Goal: Task Accomplishment & Management: Use online tool/utility

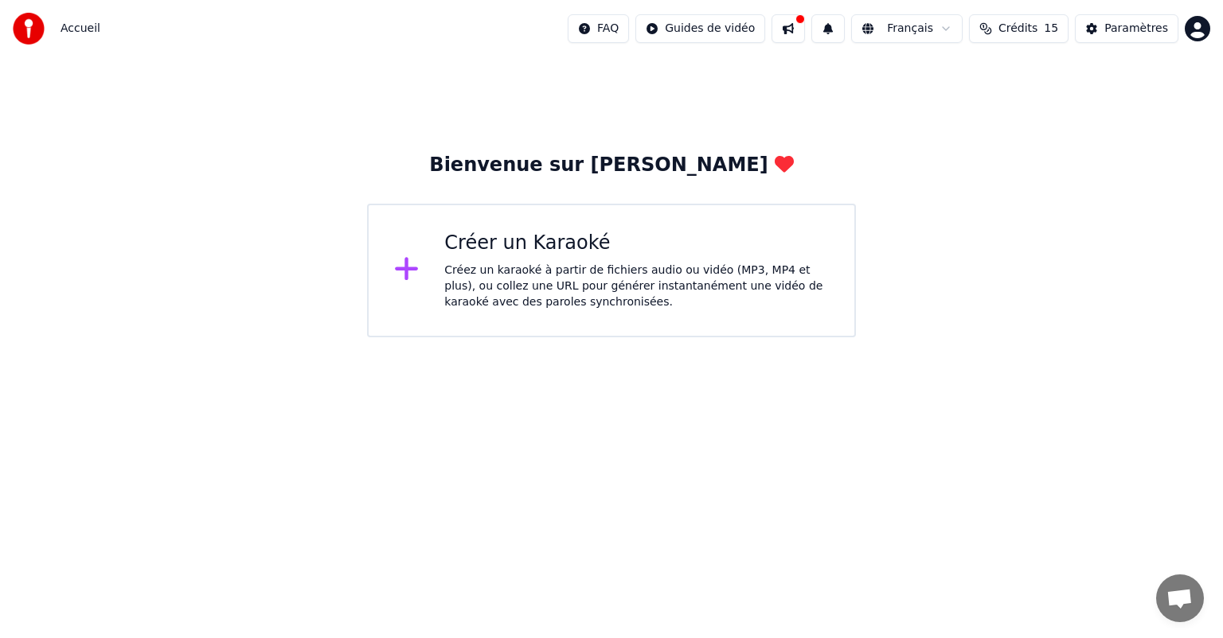
click at [455, 273] on div "Créez un karaoké à partir de fichiers audio ou vidéo (MP3, MP4 et plus), ou col…" at bounding box center [636, 287] width 384 height 48
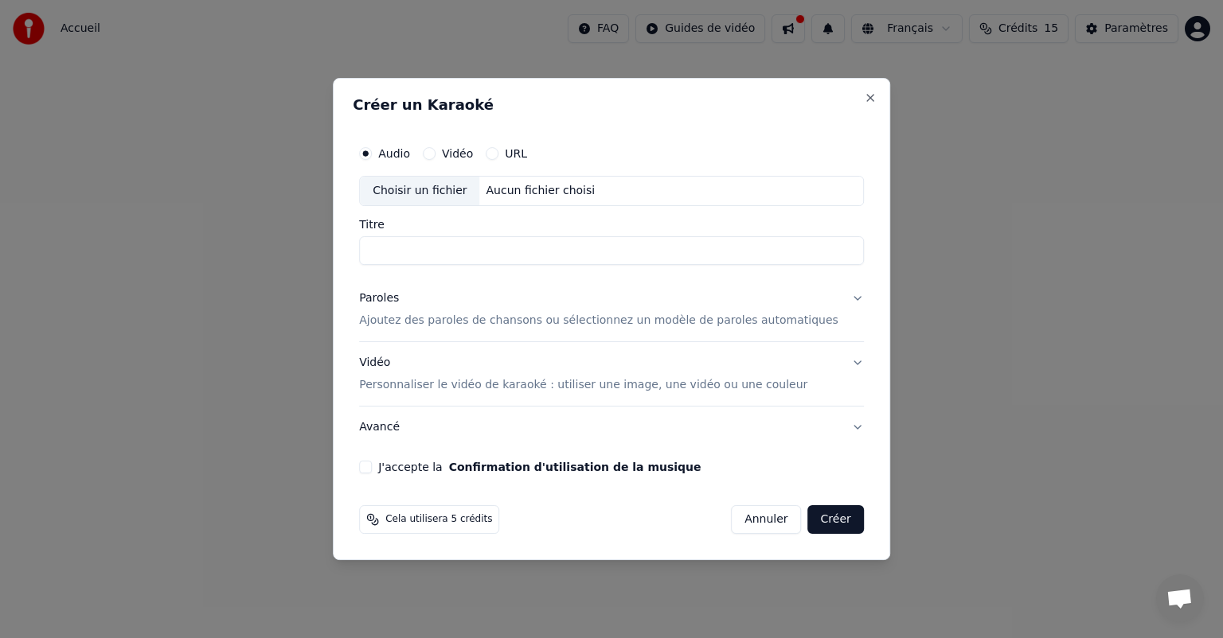
click at [440, 193] on div "Choisir un fichier" at bounding box center [419, 191] width 119 height 29
click at [468, 250] on input "**********" at bounding box center [611, 250] width 505 height 29
drag, startPoint x: 692, startPoint y: 252, endPoint x: 383, endPoint y: 271, distance: 310.2
click at [383, 271] on div "**********" at bounding box center [611, 305] width 517 height 349
type input "**********"
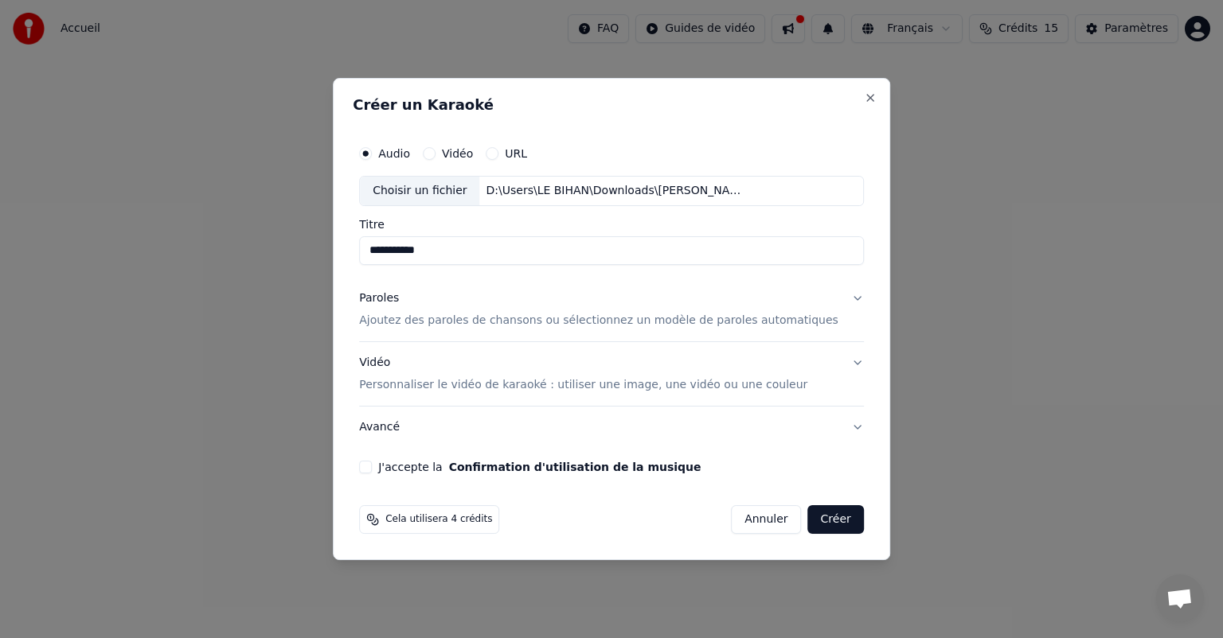
click at [420, 323] on p "Ajoutez des paroles de chansons ou sélectionnez un modèle de paroles automatiqu…" at bounding box center [598, 321] width 479 height 16
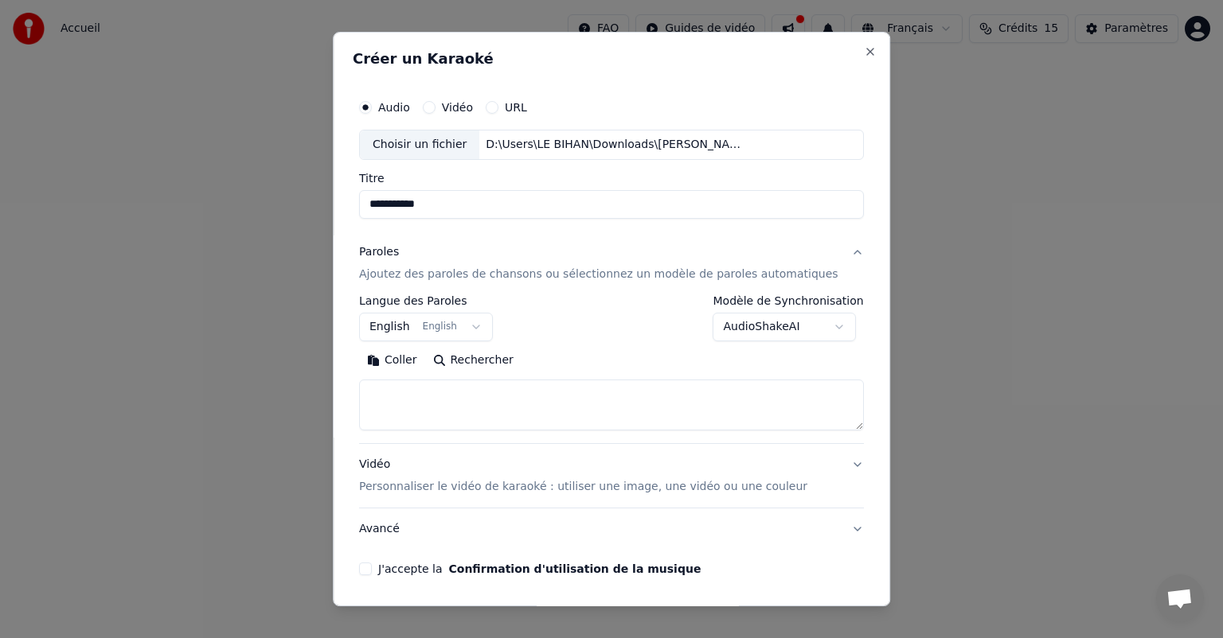
click at [417, 331] on button "English English" at bounding box center [426, 327] width 134 height 29
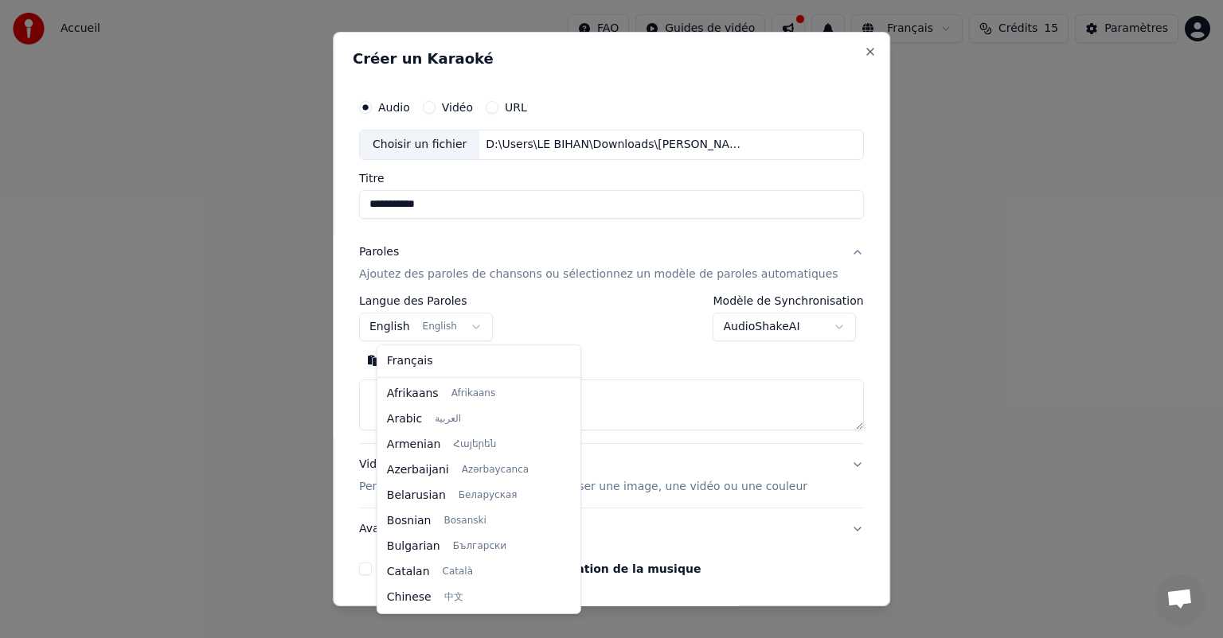
scroll to position [127, 0]
select select "**"
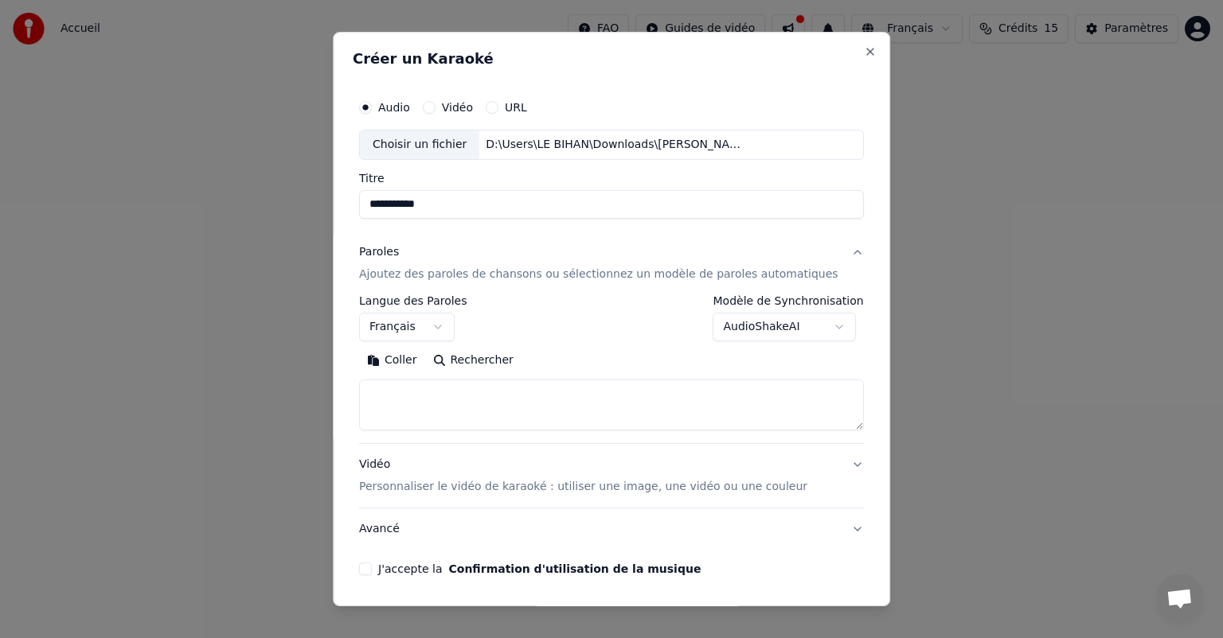
click at [418, 365] on button "Coller" at bounding box center [392, 360] width 66 height 25
click at [567, 490] on p "Personnaliser le vidéo de karaoké : utiliser une image, une vidéo ou une couleur" at bounding box center [583, 487] width 448 height 16
type textarea "**********"
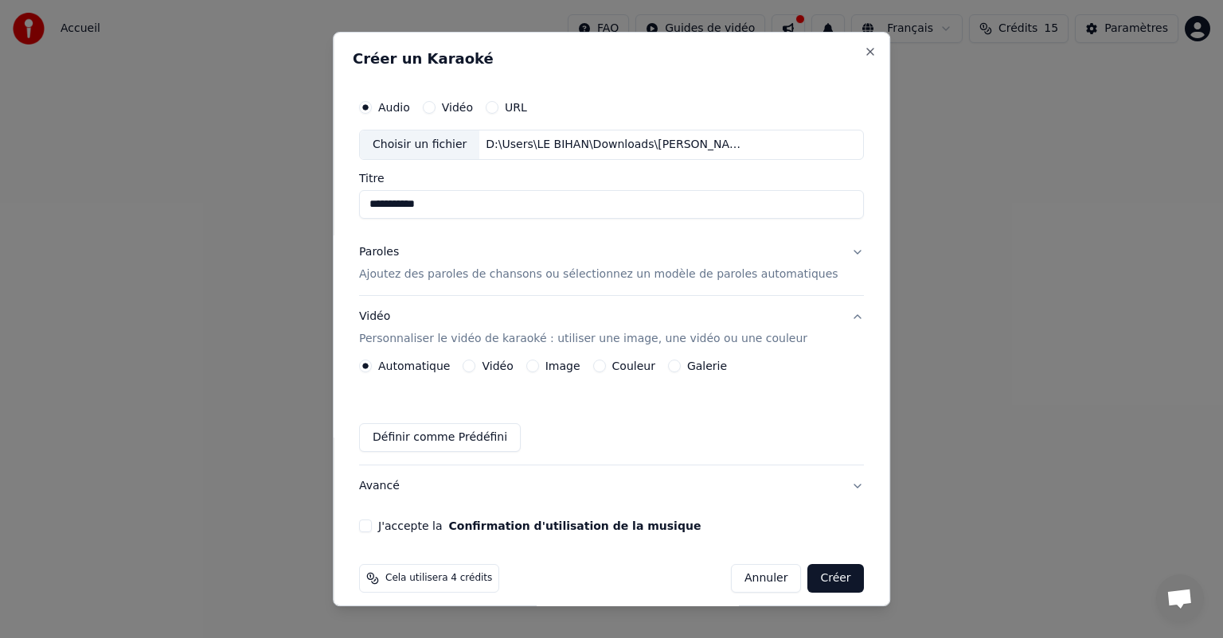
click at [569, 366] on label "Image" at bounding box center [562, 366] width 35 height 11
click at [539, 366] on button "Image" at bounding box center [532, 366] width 13 height 13
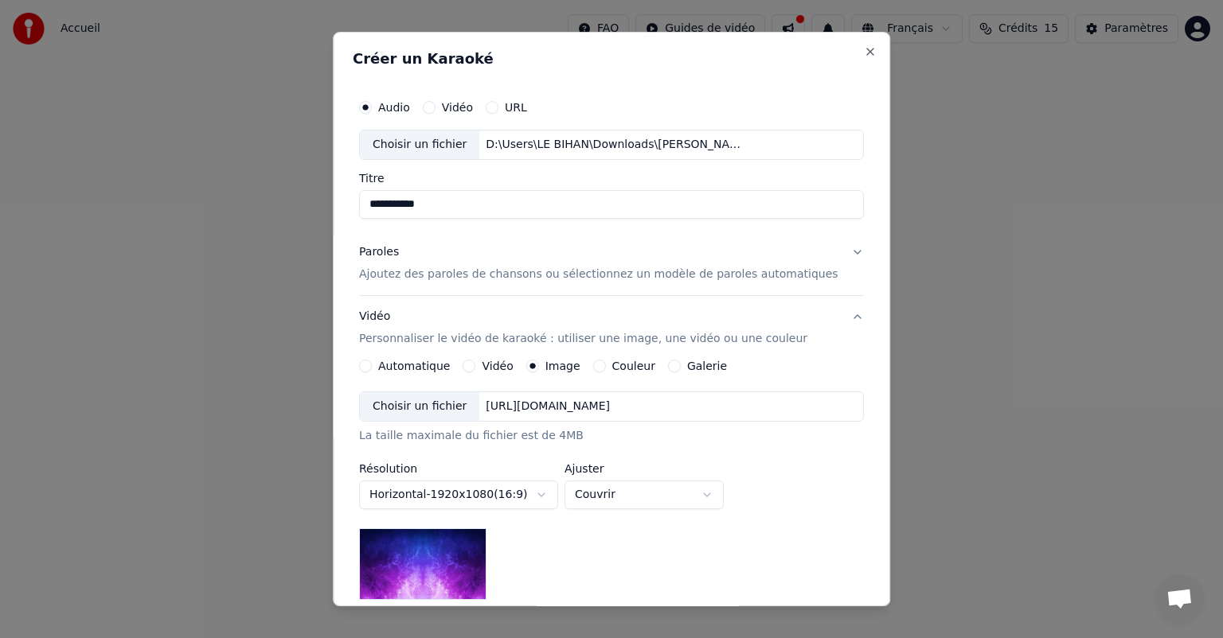
click at [447, 408] on div "Choisir un fichier" at bounding box center [419, 406] width 119 height 29
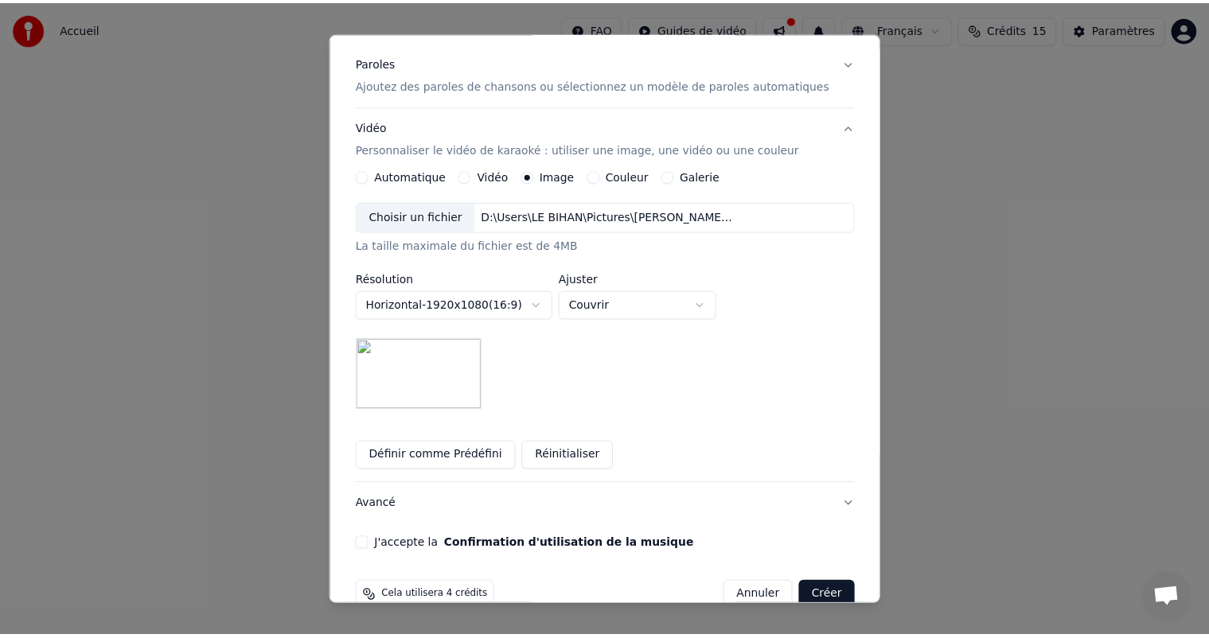
scroll to position [220, 0]
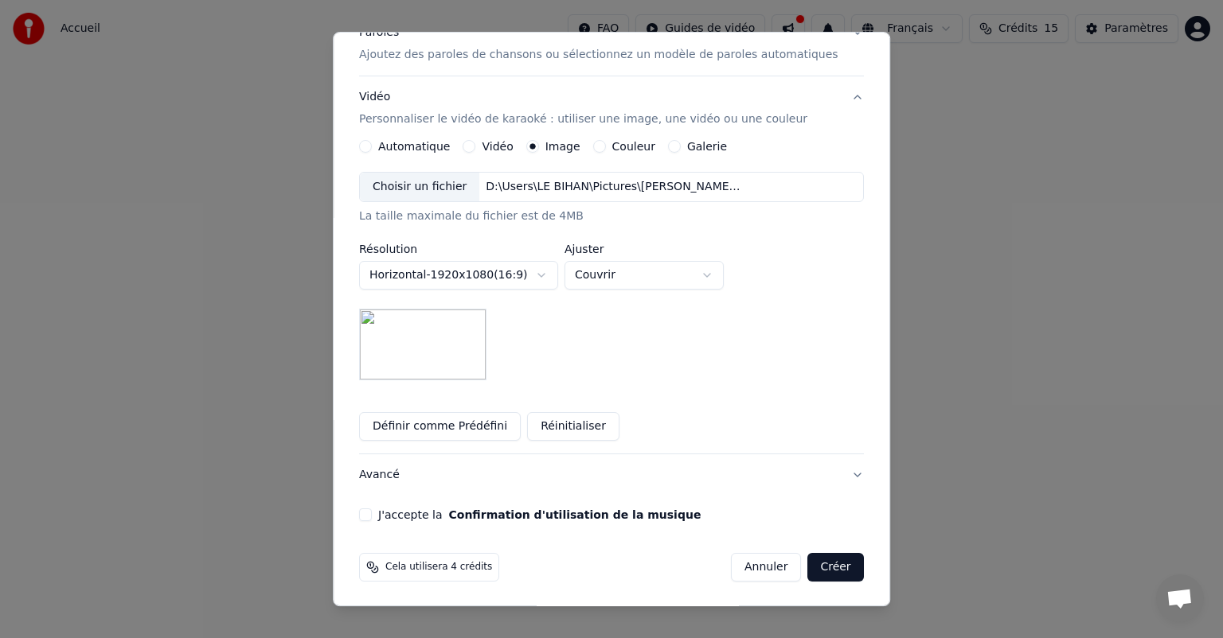
click at [372, 516] on button "J'accepte la Confirmation d'utilisation de la musique" at bounding box center [365, 515] width 13 height 13
click at [808, 567] on button "Créer" at bounding box center [836, 567] width 56 height 29
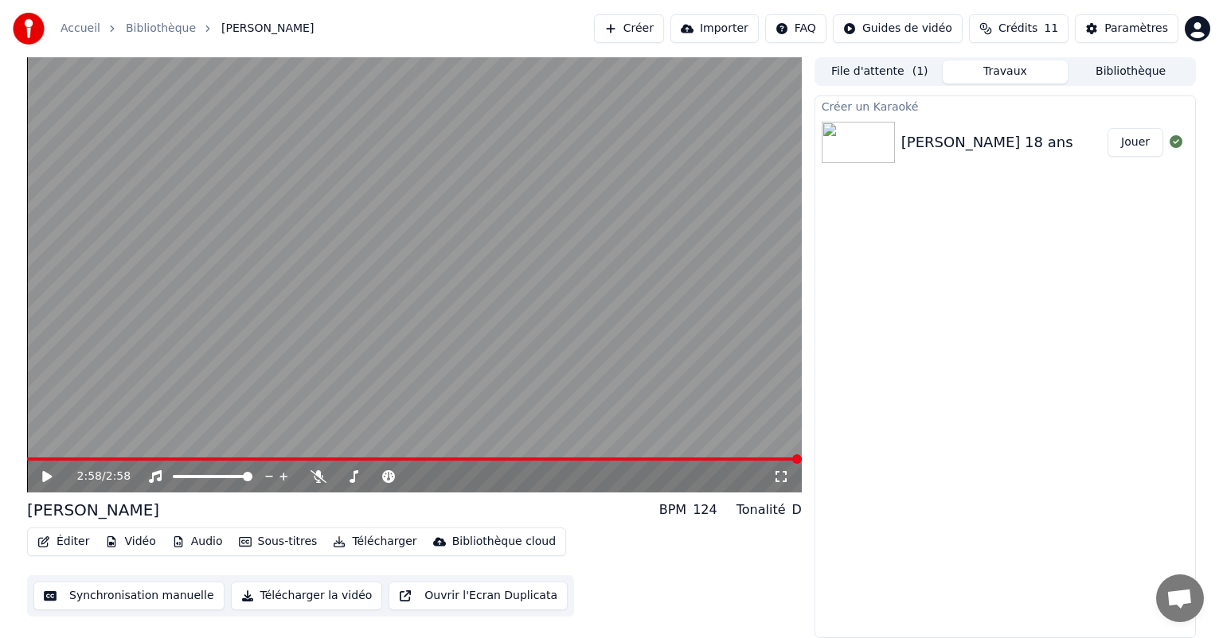
click at [711, 25] on button "Importer" at bounding box center [714, 28] width 88 height 29
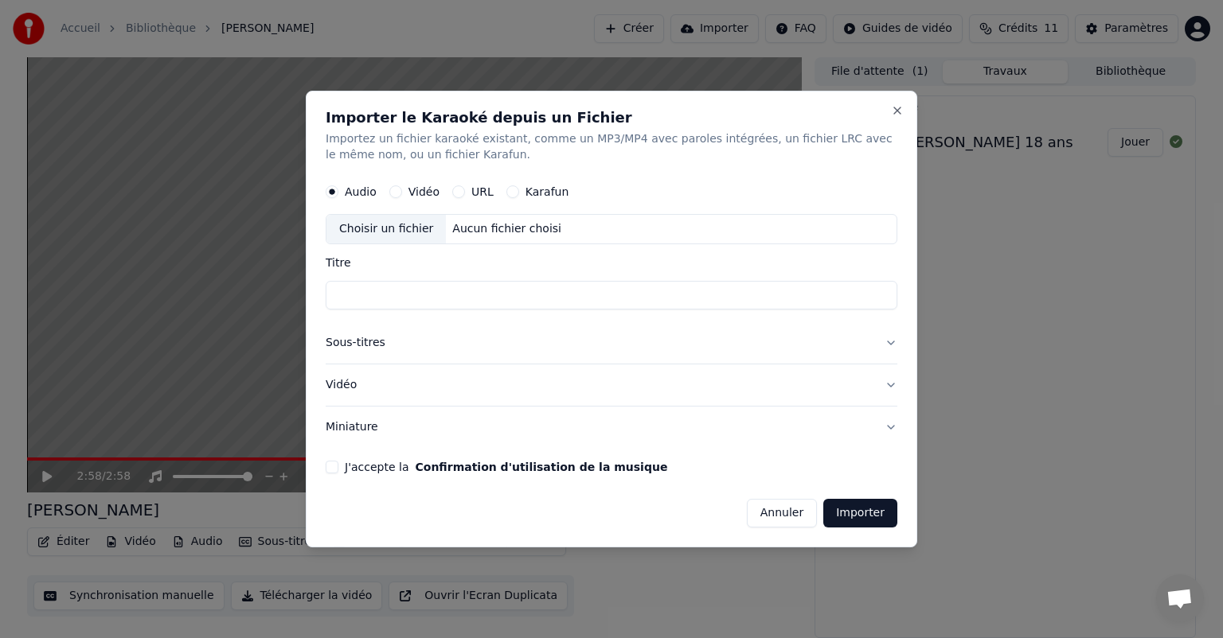
click at [786, 513] on button "Annuler" at bounding box center [782, 513] width 70 height 29
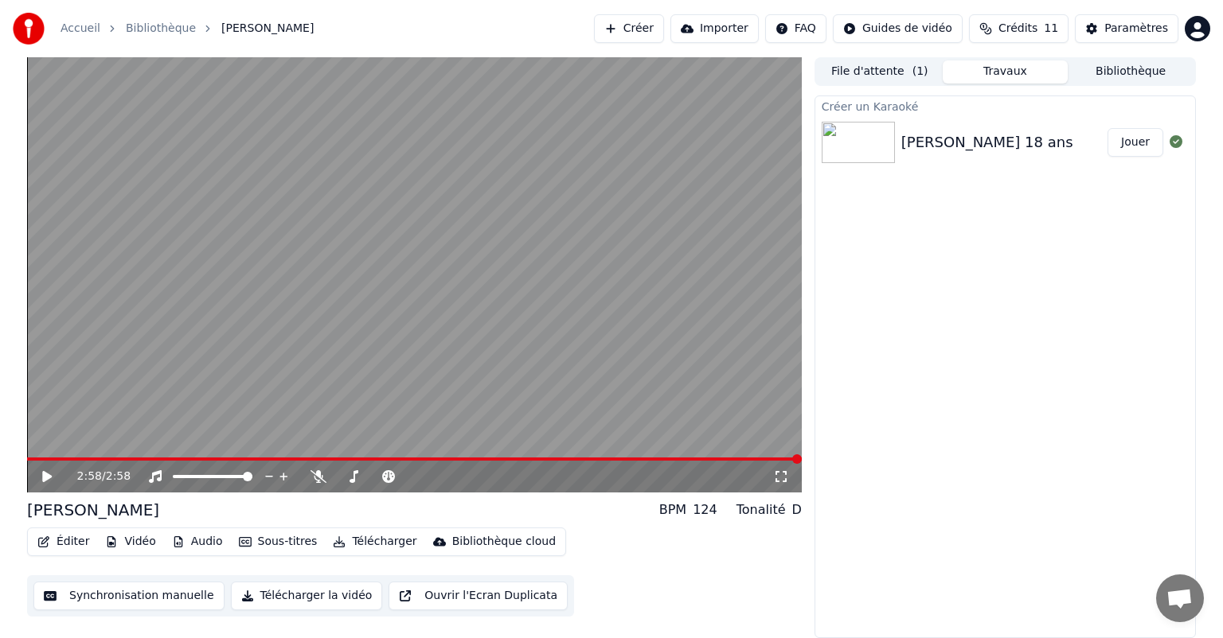
click at [271, 596] on button "Télécharger la vidéo" at bounding box center [307, 596] width 152 height 29
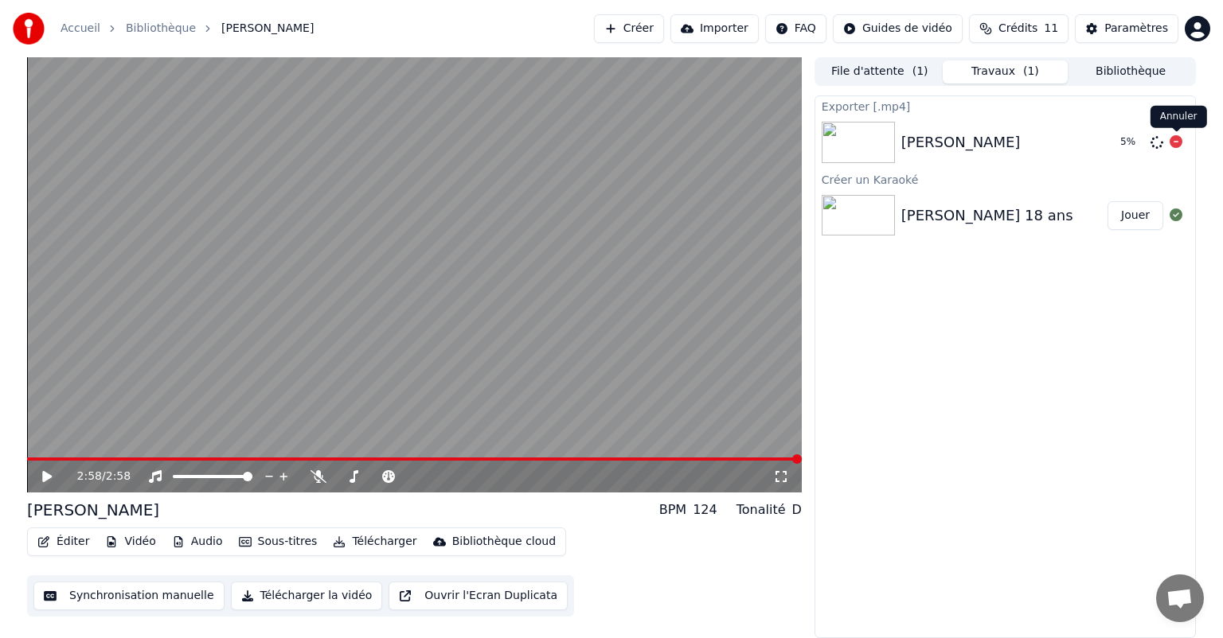
click at [1174, 139] on icon at bounding box center [1175, 141] width 13 height 13
click at [1174, 142] on icon at bounding box center [1175, 141] width 13 height 13
click at [1177, 142] on icon at bounding box center [1175, 141] width 13 height 13
click at [135, 597] on button "Synchronisation manuelle" at bounding box center [128, 596] width 191 height 29
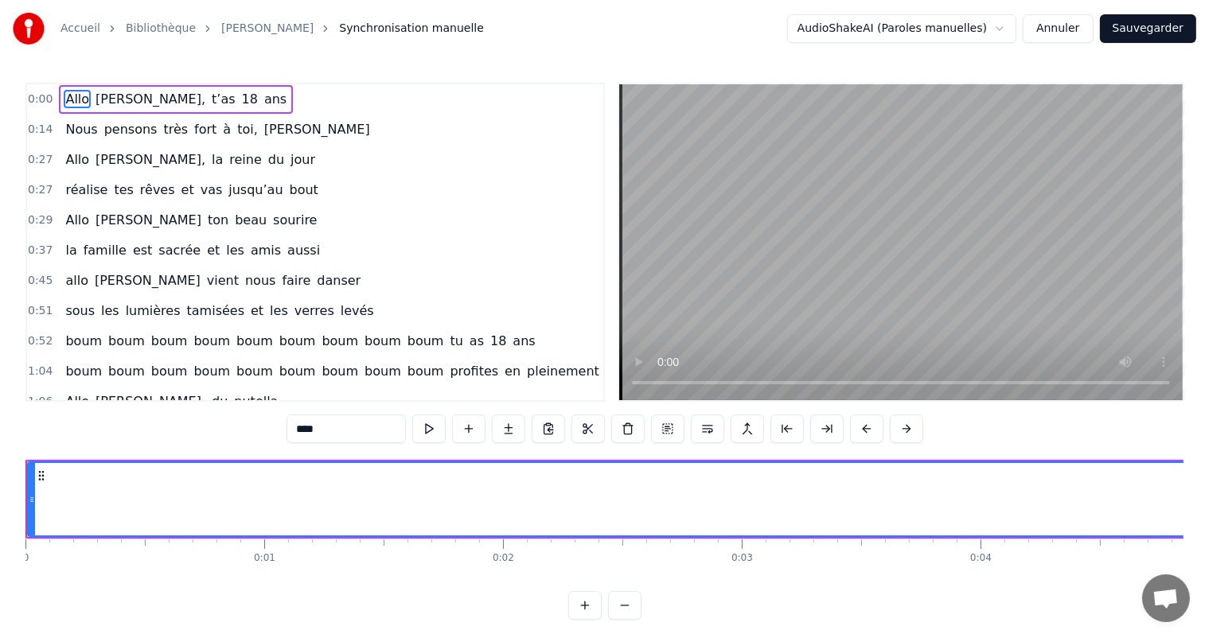
click at [1069, 32] on button "Annuler" at bounding box center [1058, 28] width 70 height 29
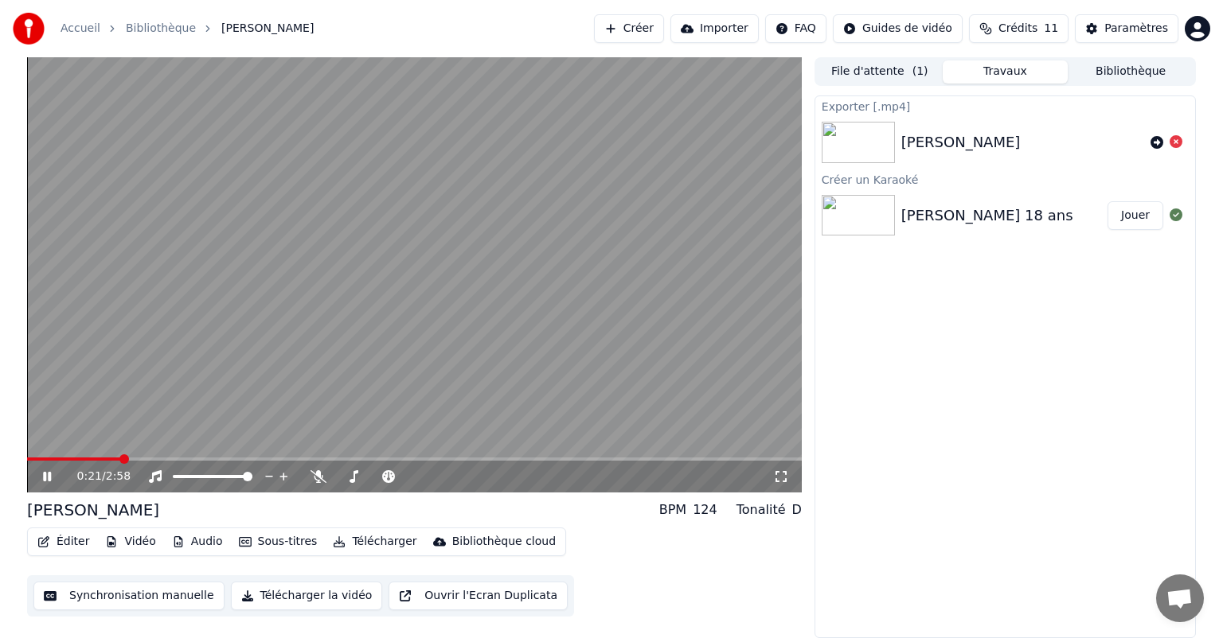
click at [42, 479] on icon at bounding box center [58, 476] width 37 height 13
click at [166, 28] on link "Bibliothèque" at bounding box center [161, 29] width 70 height 16
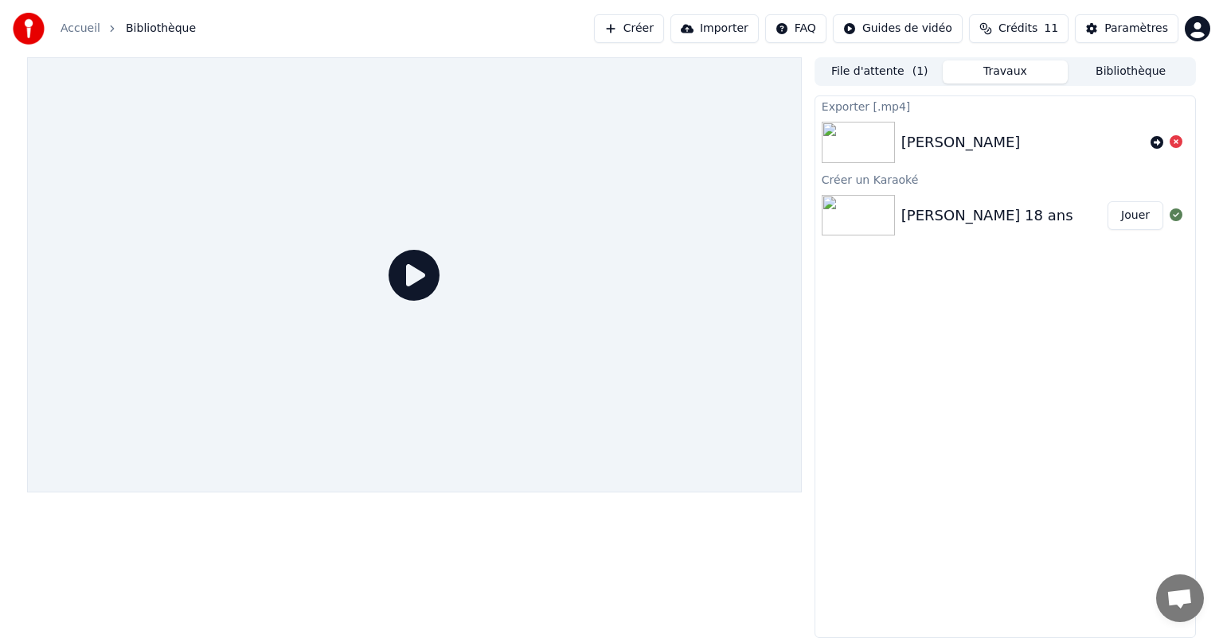
click at [860, 140] on img at bounding box center [857, 142] width 73 height 41
click at [872, 226] on img at bounding box center [857, 215] width 73 height 41
click at [76, 28] on link "Accueil" at bounding box center [80, 29] width 40 height 16
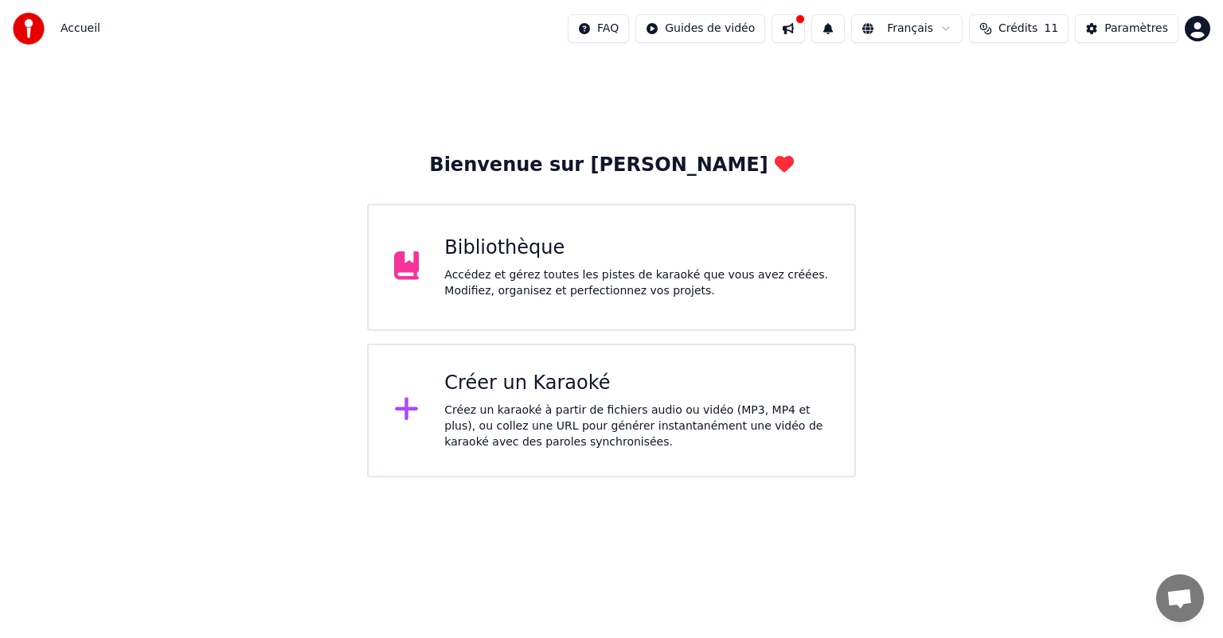
click at [522, 269] on div "Accédez et gérez toutes les pistes de karaoké que vous avez créées. Modifiez, o…" at bounding box center [636, 283] width 384 height 32
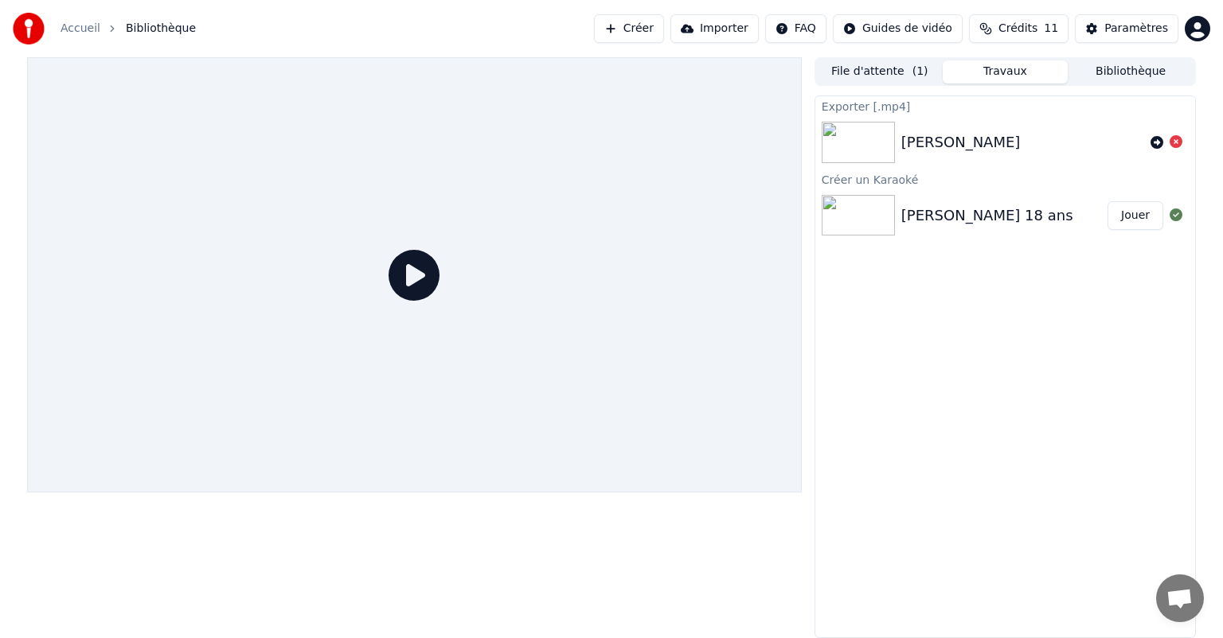
click at [1136, 220] on button "Jouer" at bounding box center [1135, 215] width 56 height 29
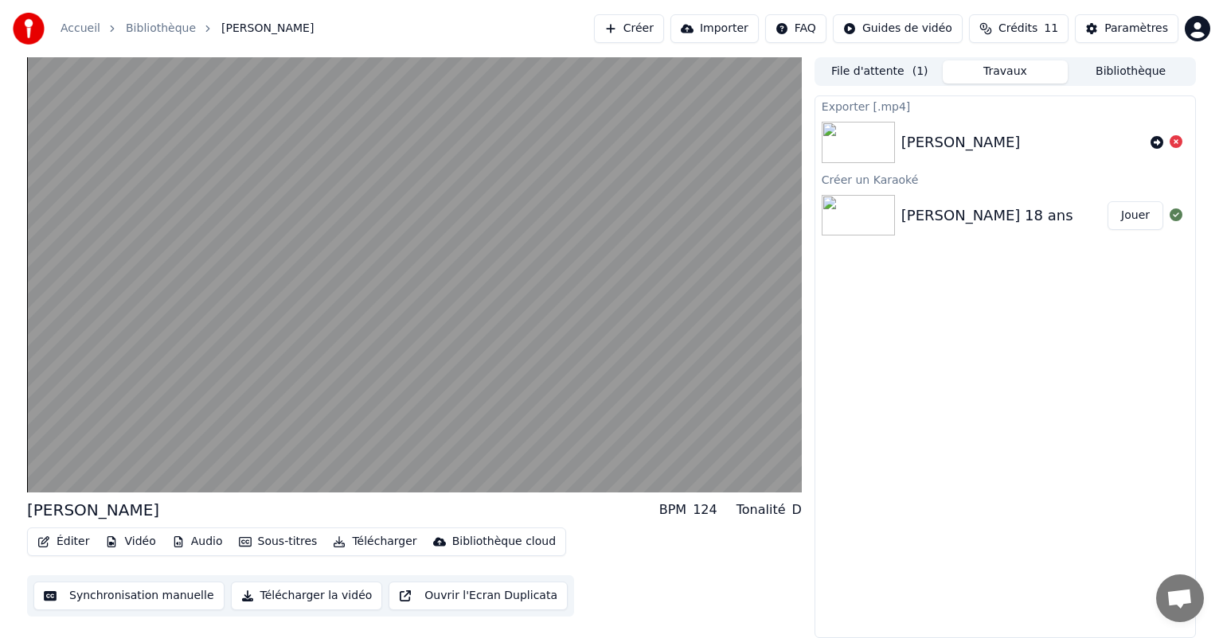
click at [446, 598] on button "Ouvrir l'Ecran Duplicata" at bounding box center [477, 596] width 179 height 29
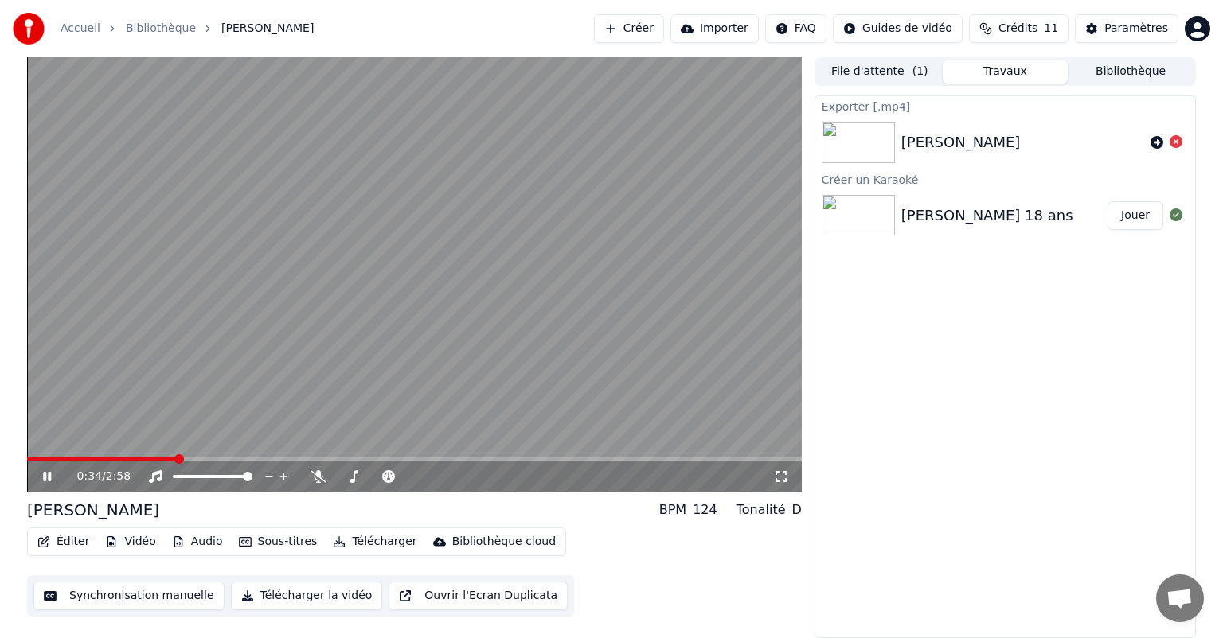
click at [38, 474] on div "0:34 / 2:58" at bounding box center [414, 477] width 762 height 16
click at [48, 474] on icon at bounding box center [58, 476] width 37 height 13
click at [1148, 29] on div "Paramètres" at bounding box center [1136, 29] width 64 height 16
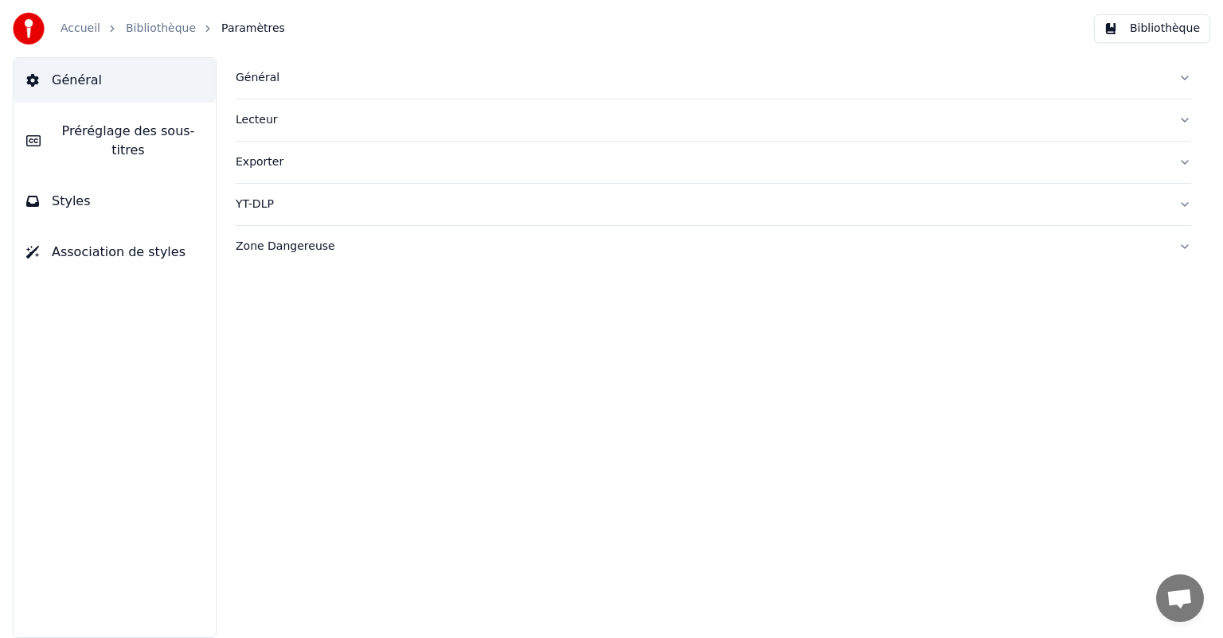
click at [256, 166] on div "Exporter" at bounding box center [701, 162] width 930 height 16
